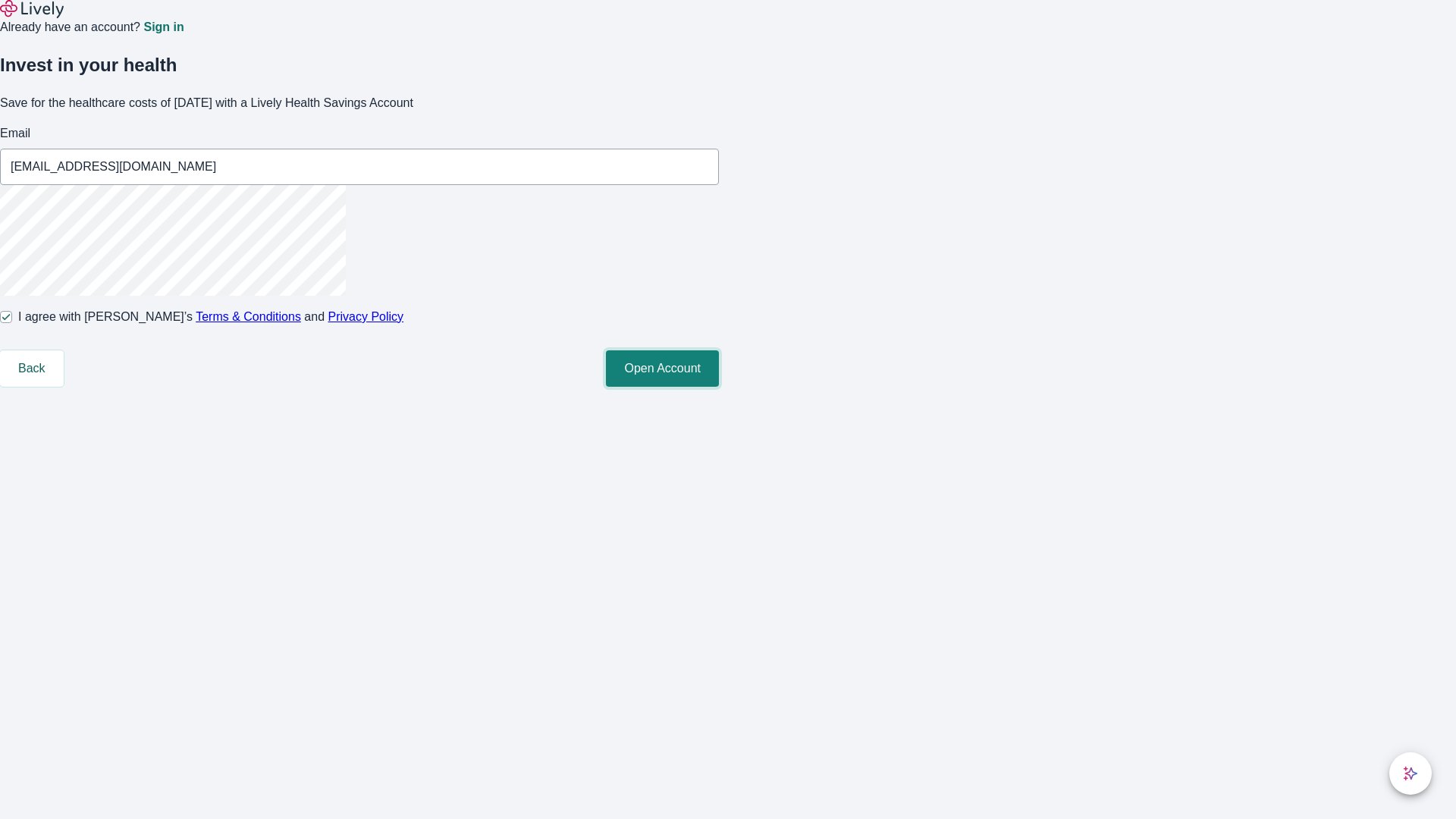
click at [719, 387] on button "Open Account" at bounding box center [662, 368] width 113 height 36
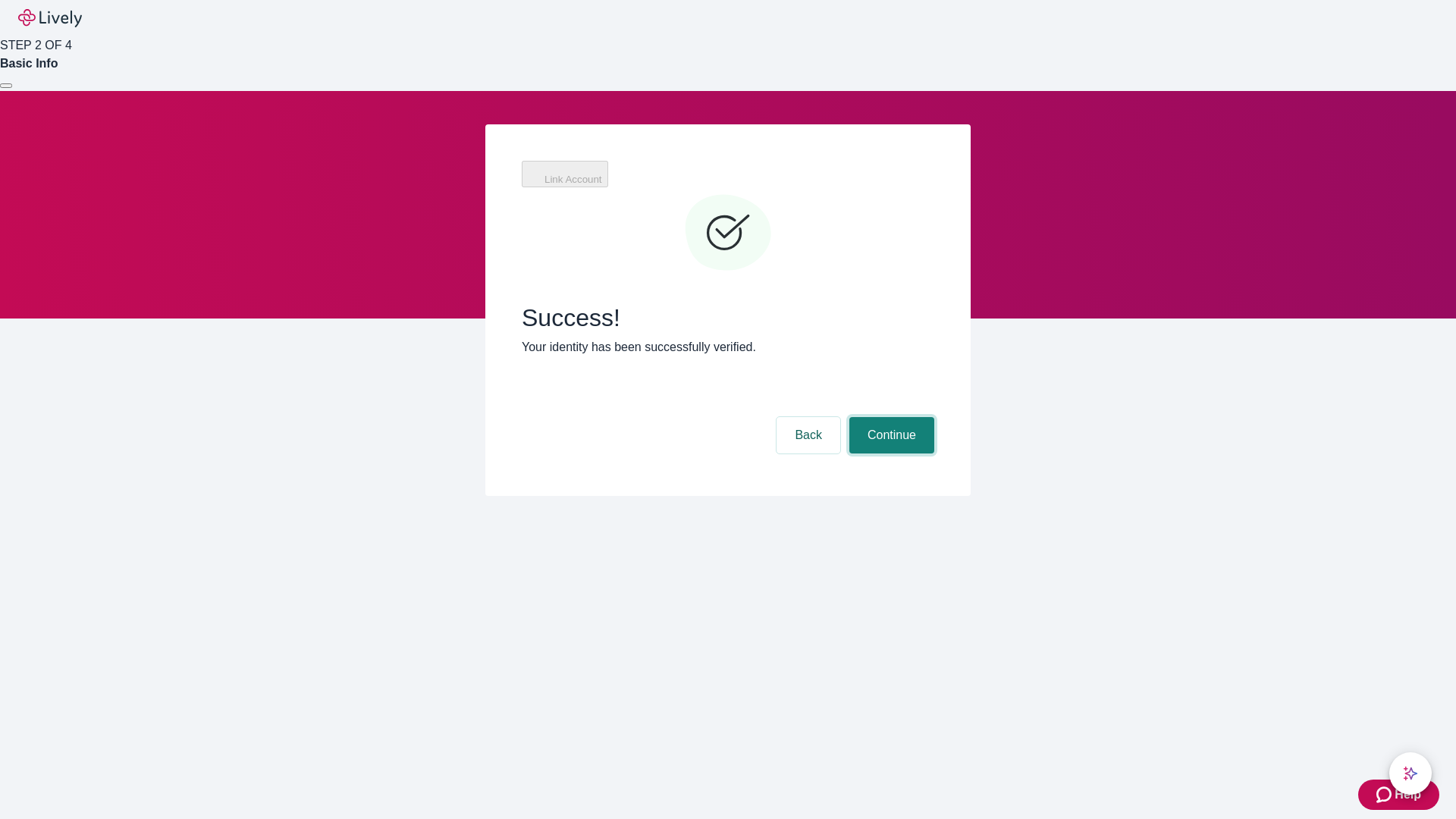
click at [889, 417] on button "Continue" at bounding box center [891, 435] width 85 height 36
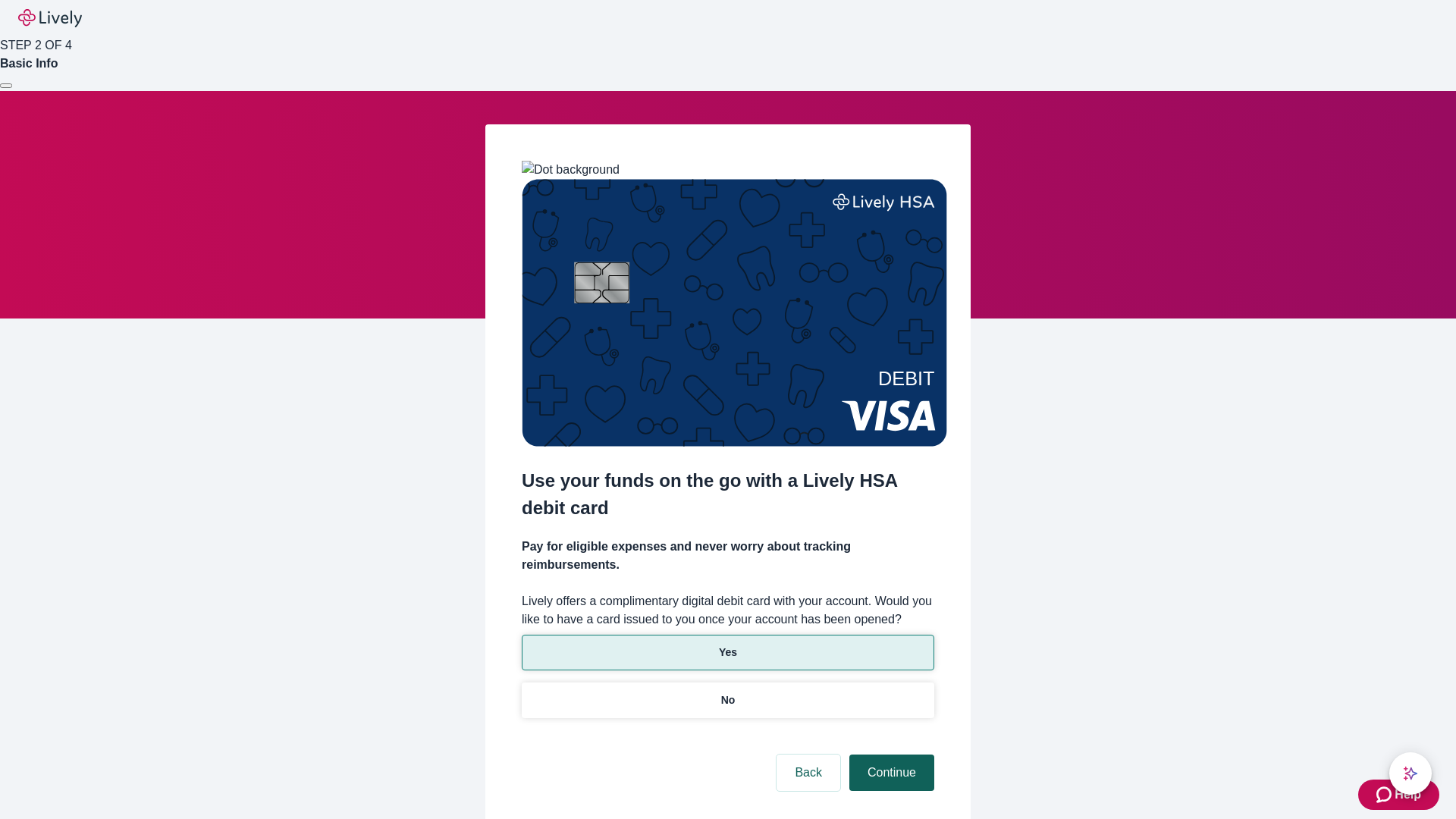
click at [727, 693] on p "No" at bounding box center [728, 700] width 14 height 16
click at [889, 755] on button "Continue" at bounding box center [891, 772] width 85 height 36
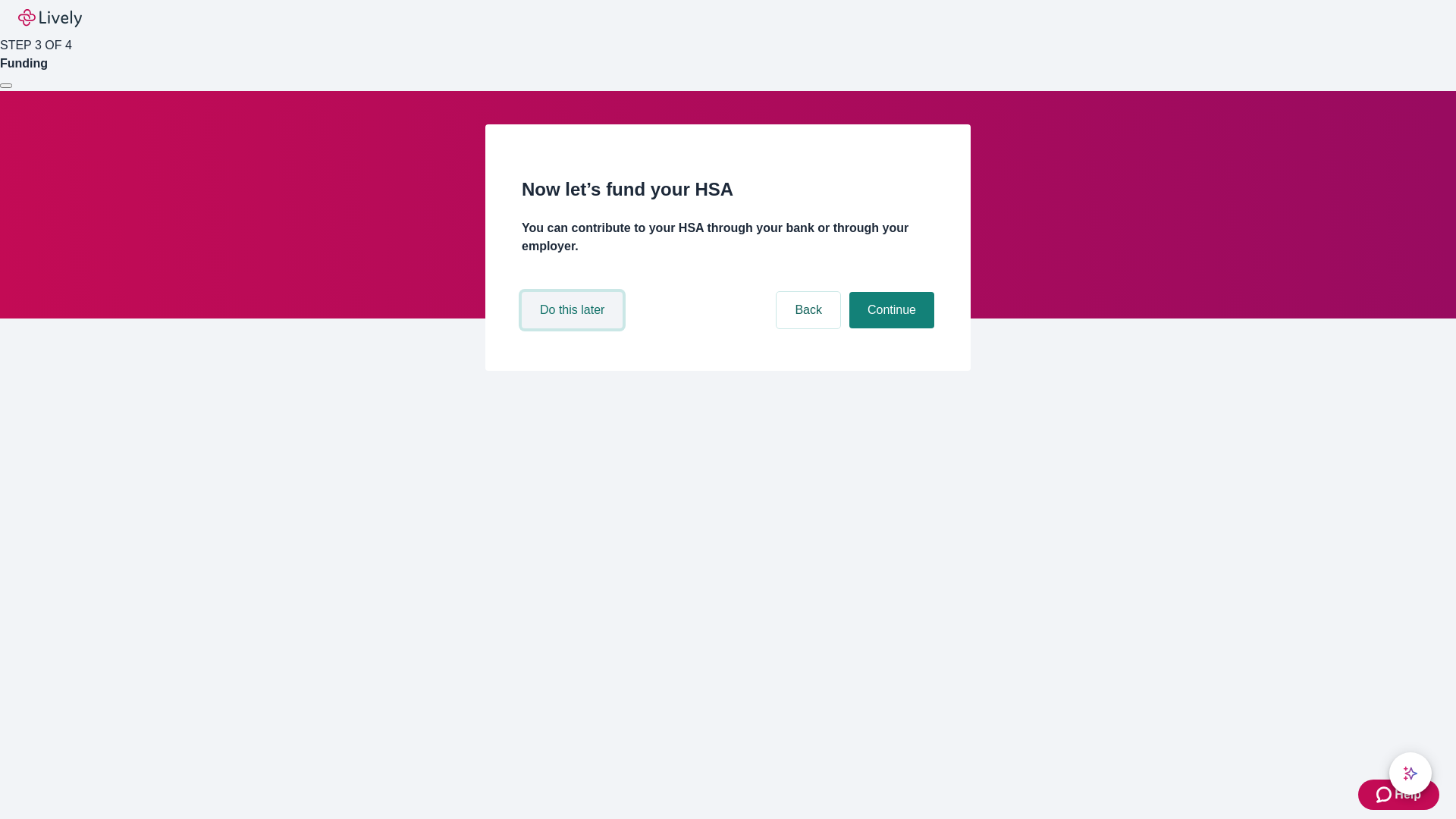
click at [574, 328] on button "Do this later" at bounding box center [572, 310] width 100 height 36
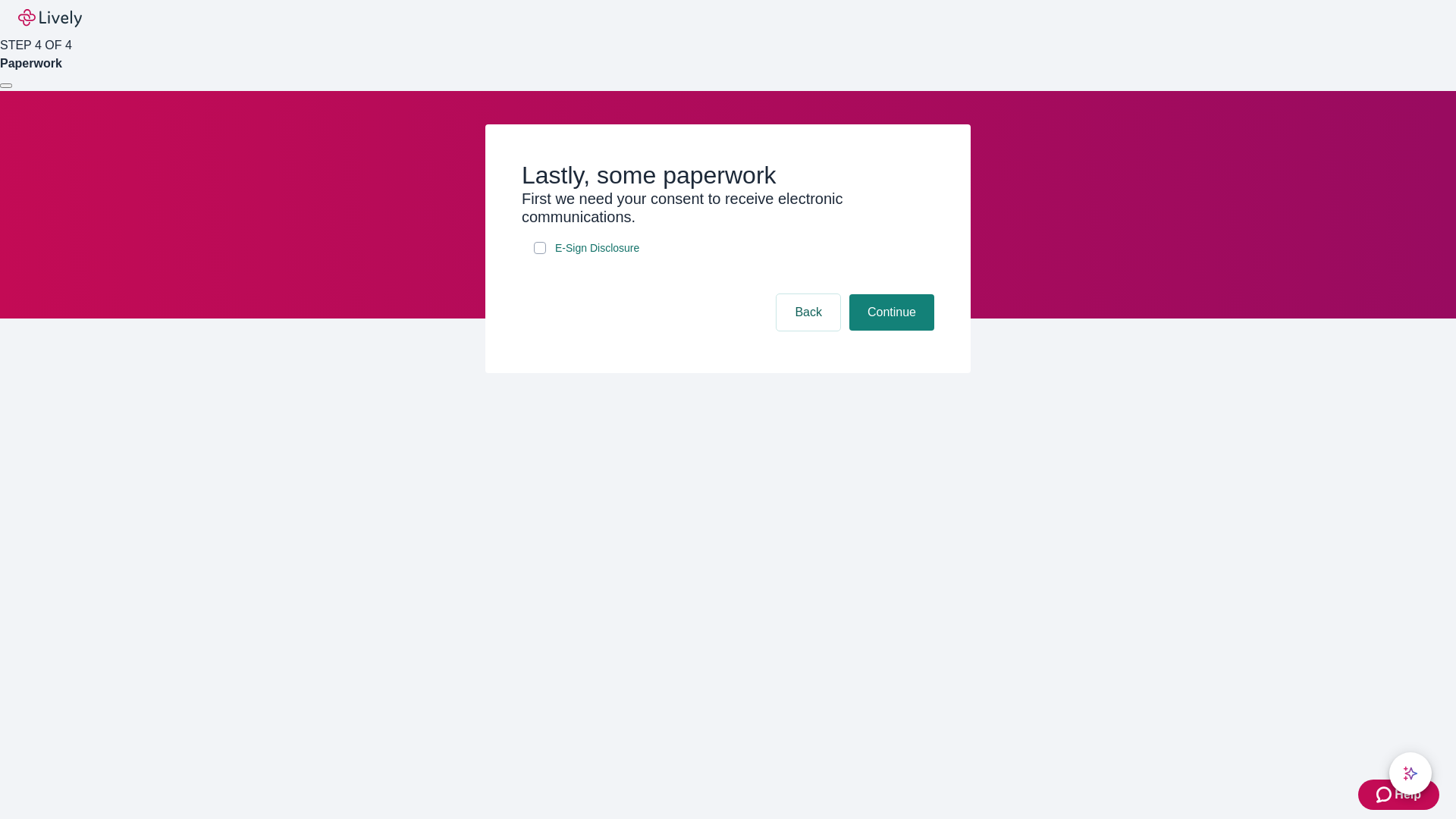
click at [540, 254] on input "E-Sign Disclosure" at bounding box center [540, 248] width 12 height 12
checkbox input "true"
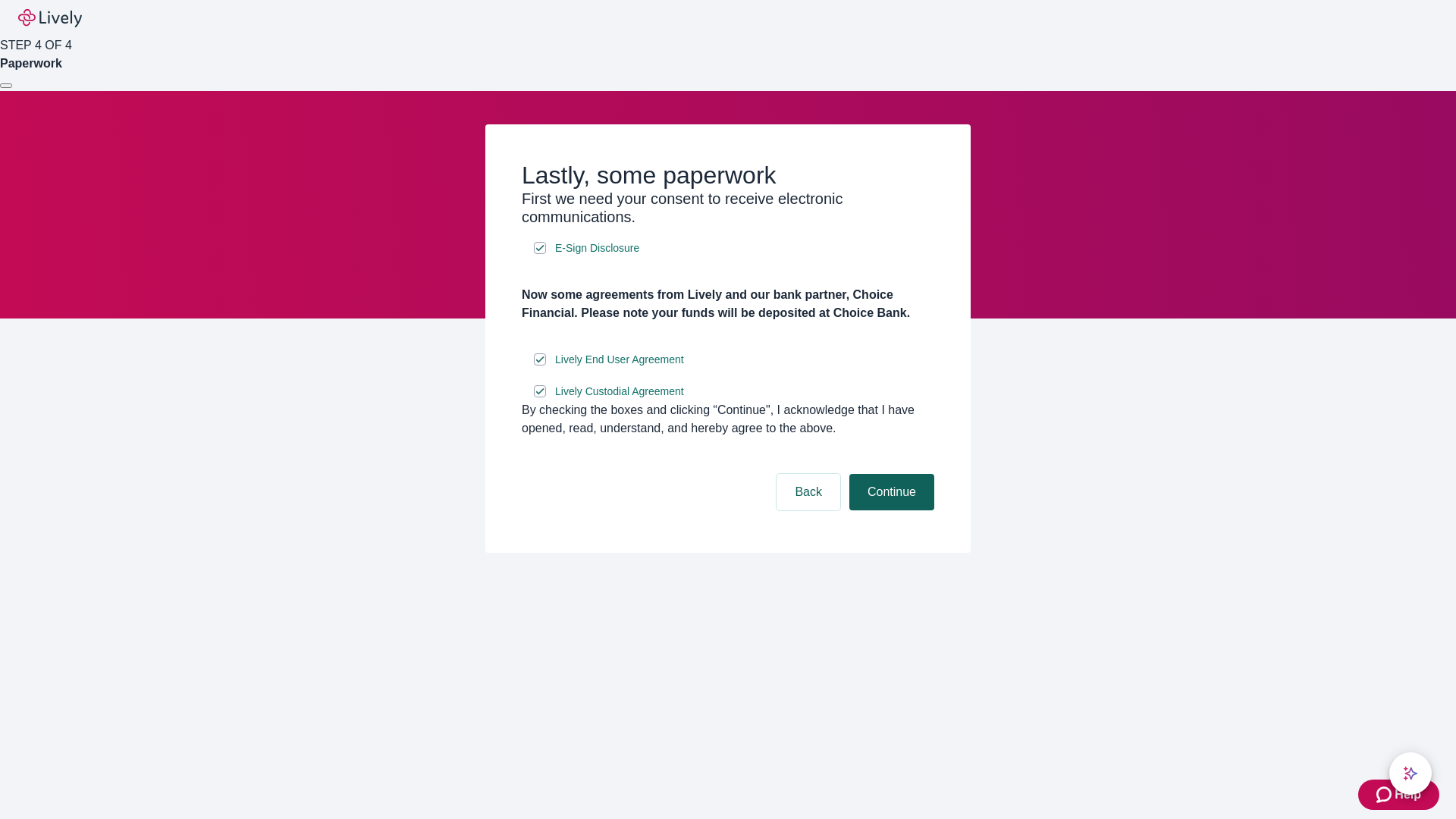
click at [889, 510] on button "Continue" at bounding box center [891, 492] width 85 height 36
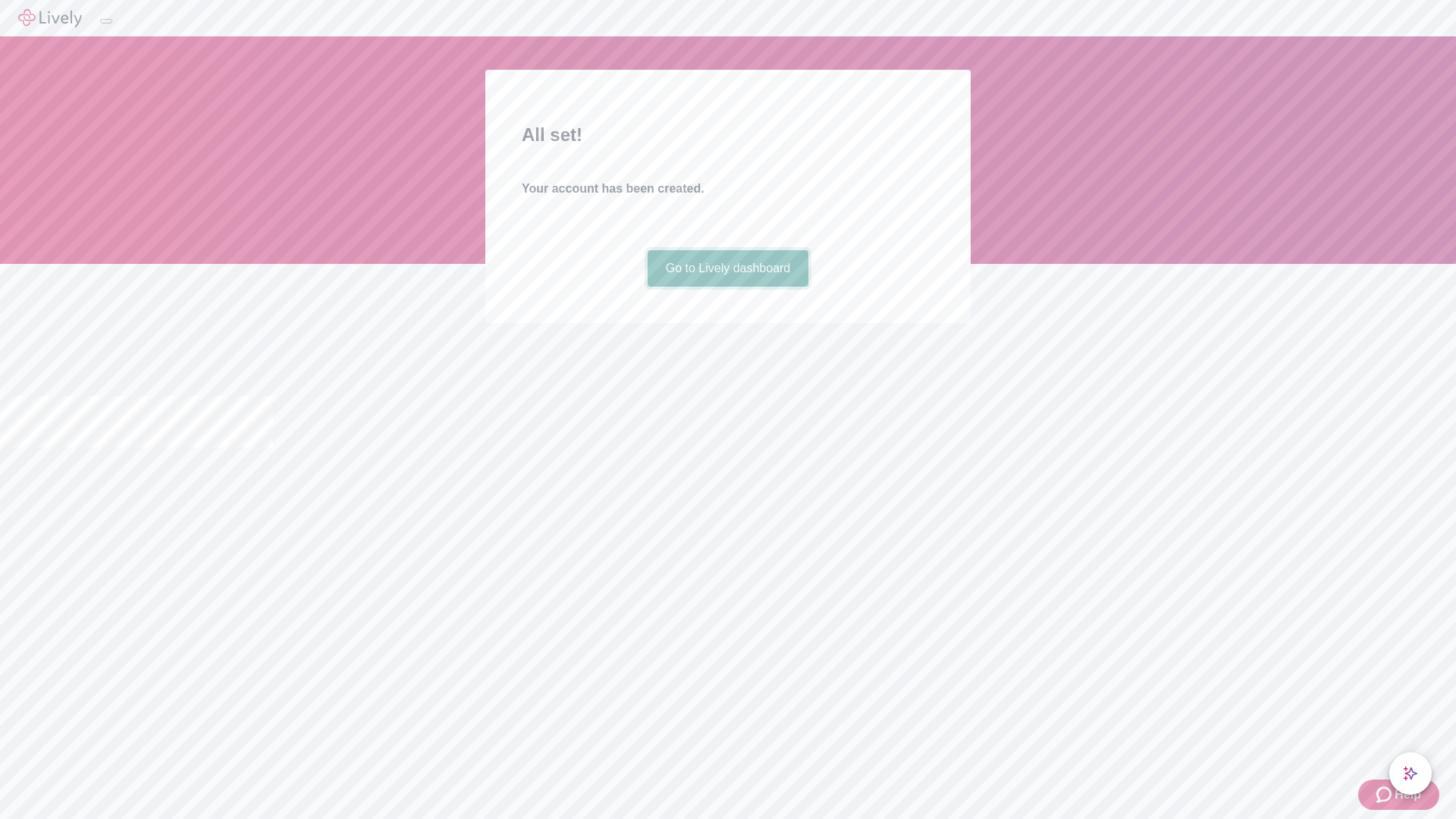
click at [727, 286] on link "Go to Lively dashboard" at bounding box center [728, 268] width 162 height 36
